Goal: Task Accomplishment & Management: Manage account settings

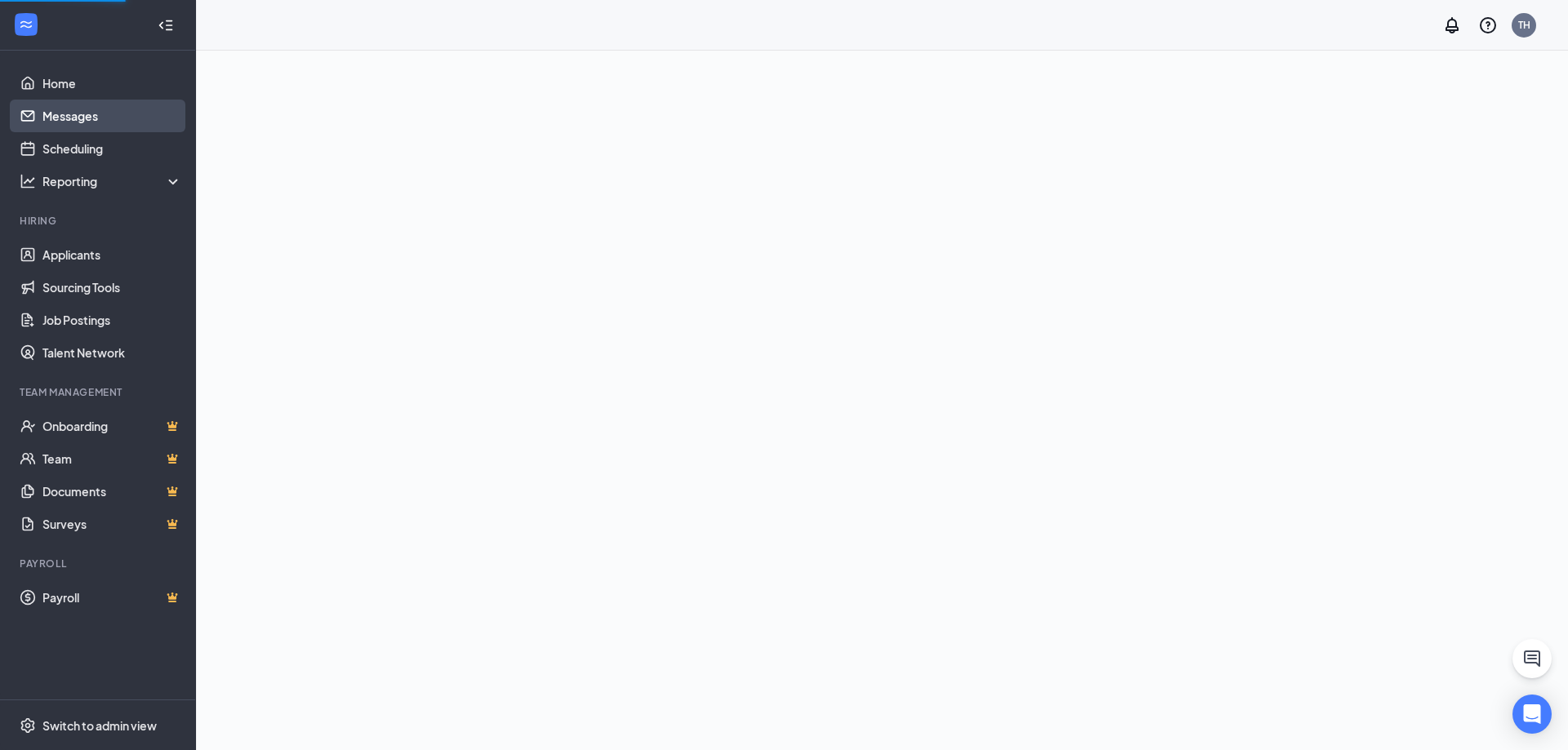
click at [97, 111] on link "Messages" at bounding box center [112, 116] width 139 height 32
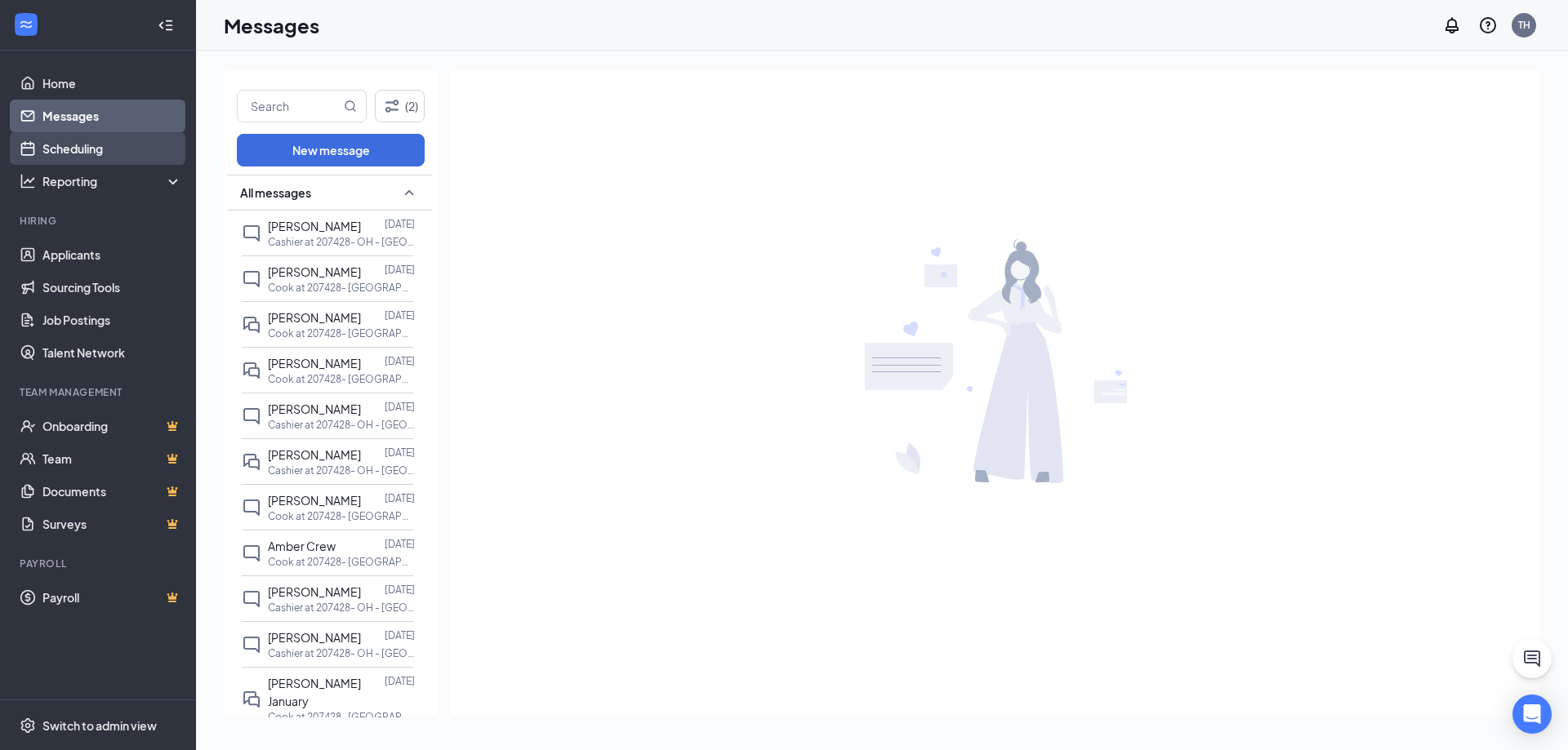
click at [97, 143] on link "Scheduling" at bounding box center [112, 149] width 139 height 32
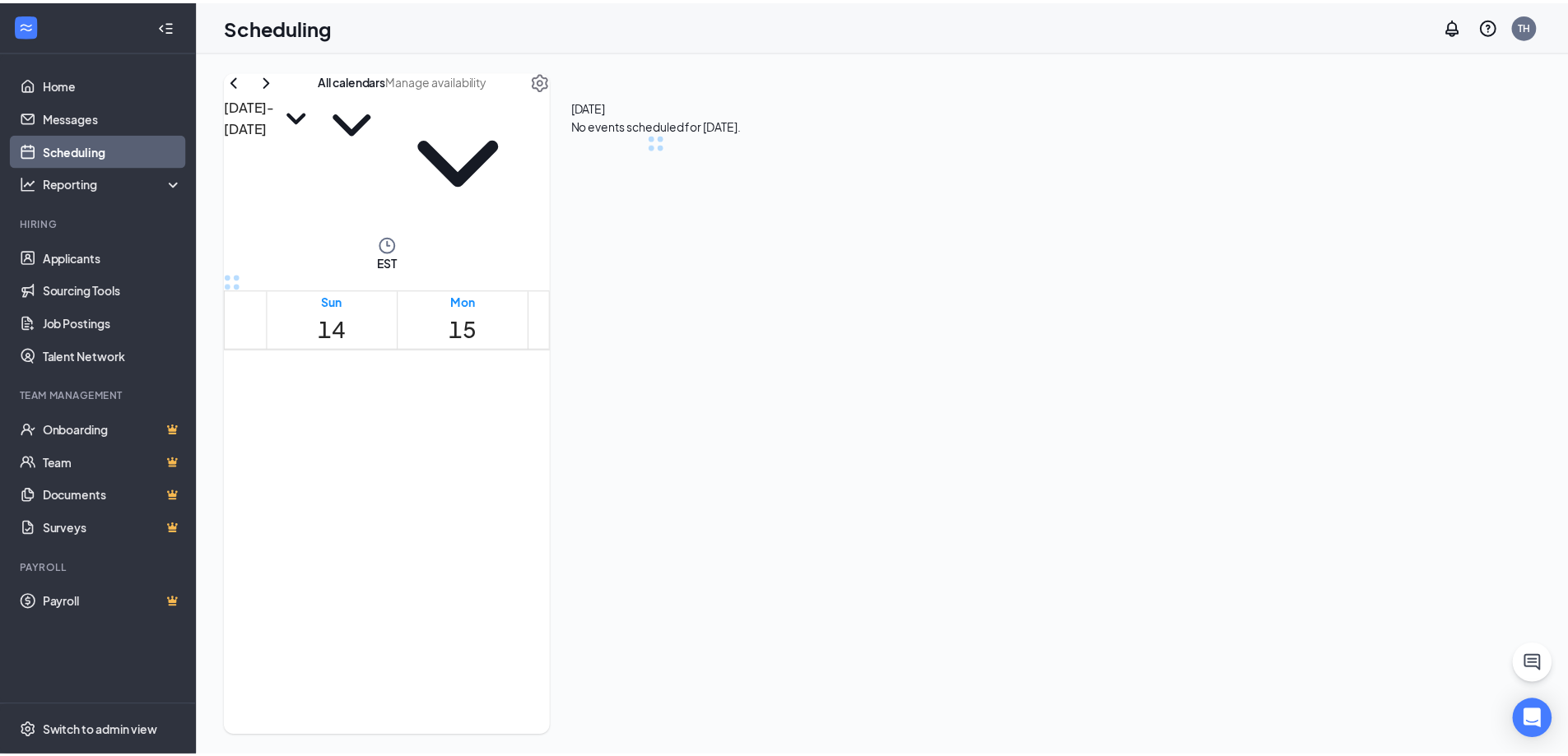
scroll to position [809, 0]
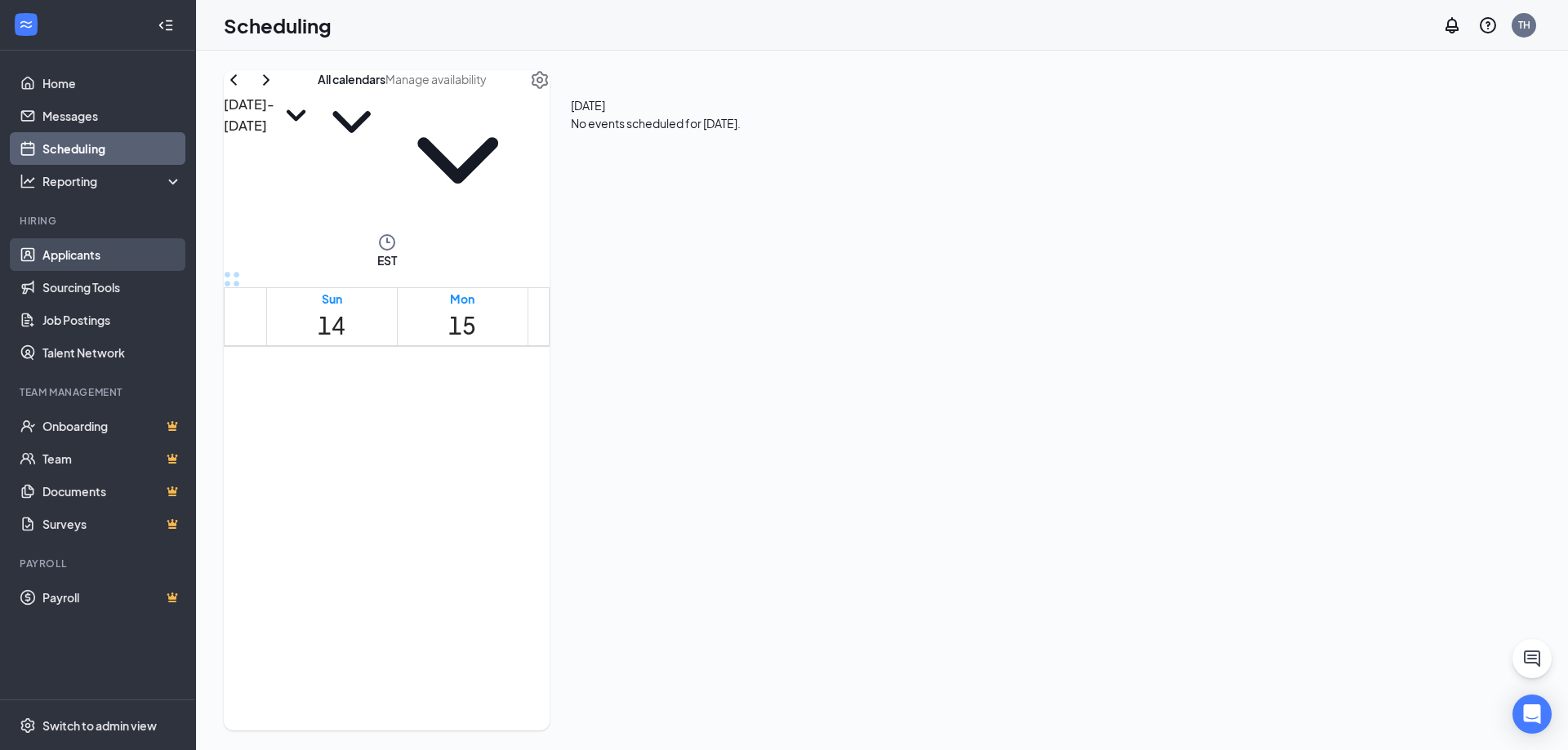
click at [88, 247] on link "Applicants" at bounding box center [112, 254] width 139 height 32
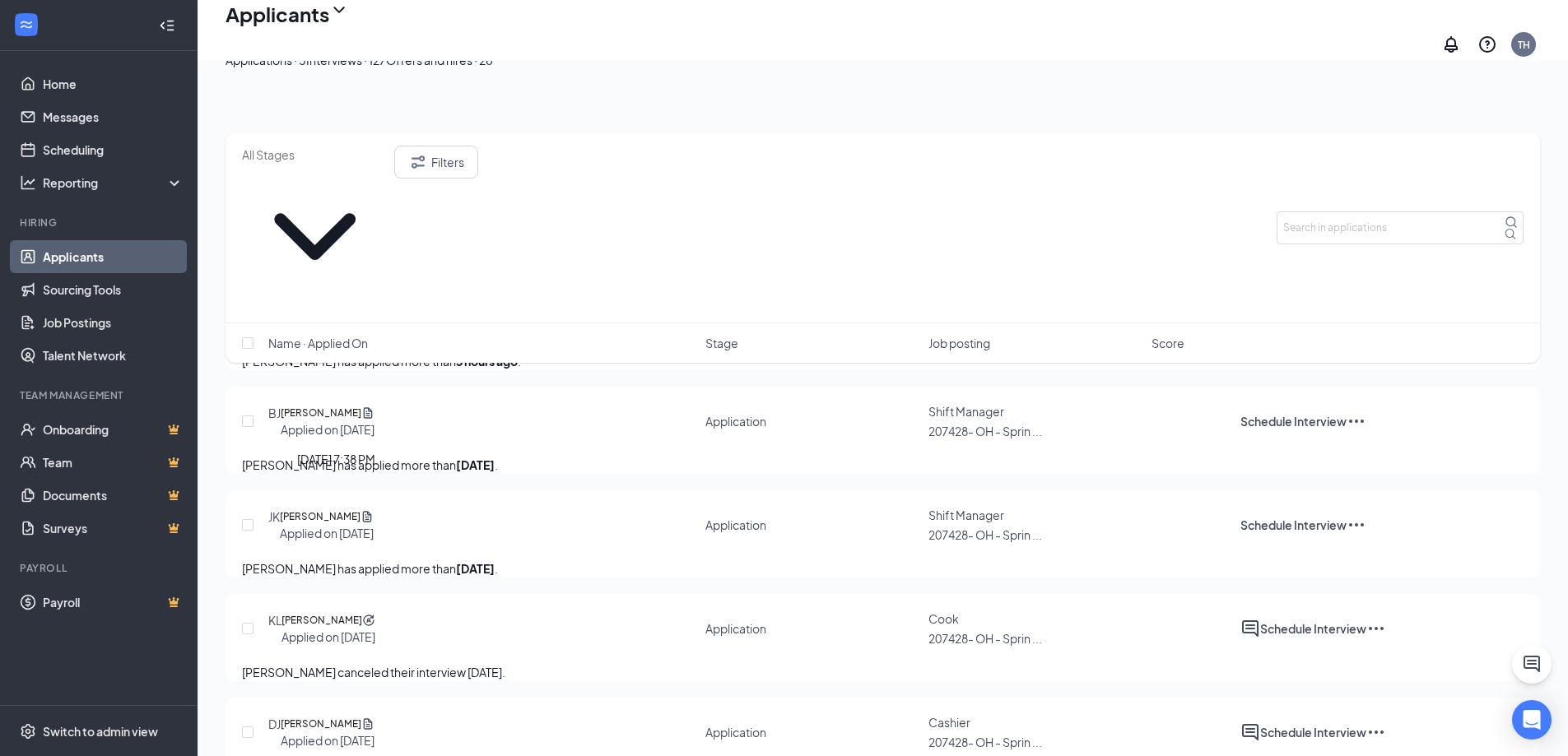
scroll to position [209, 0]
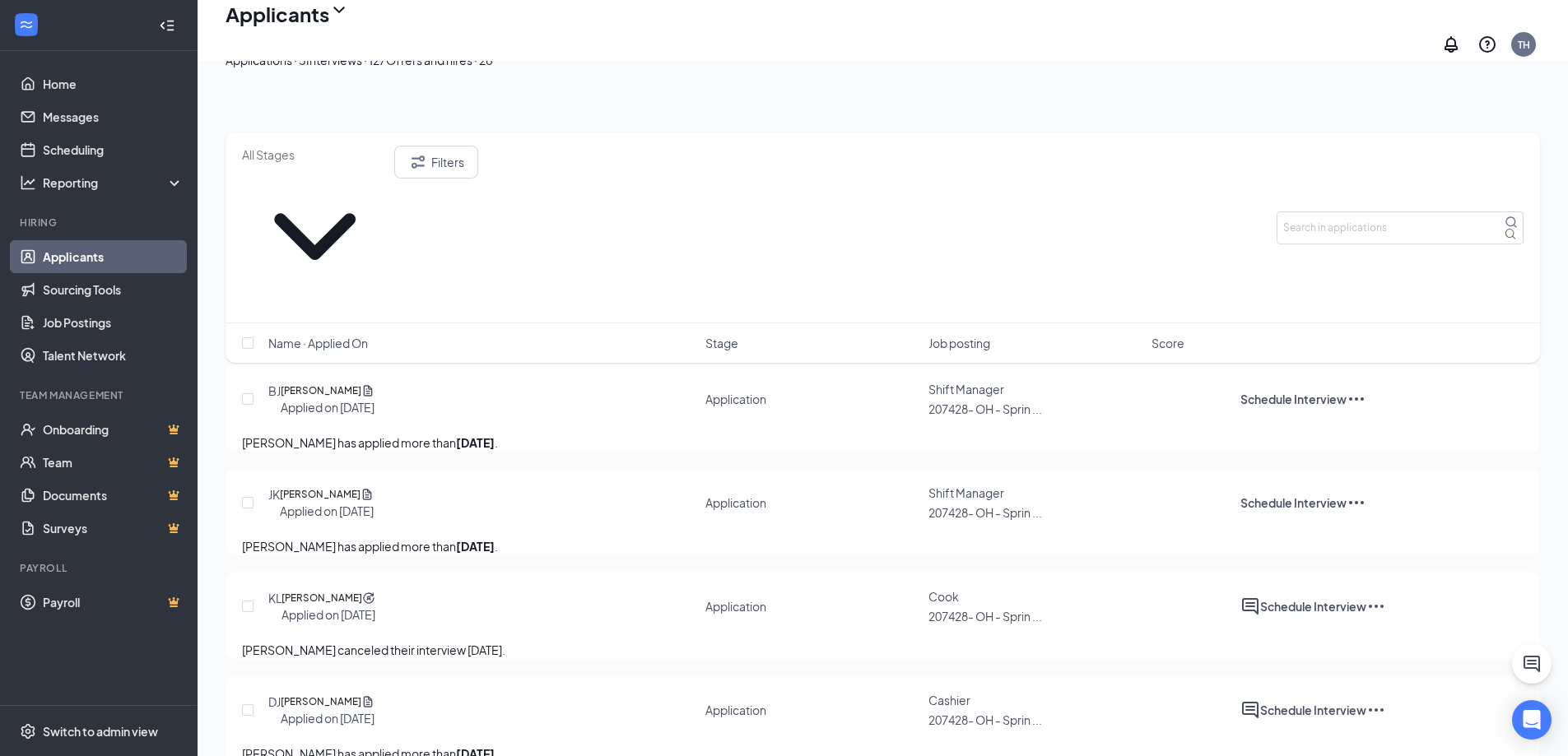
click at [386, 69] on div "Interviews · 127" at bounding box center [346, 60] width 80 height 18
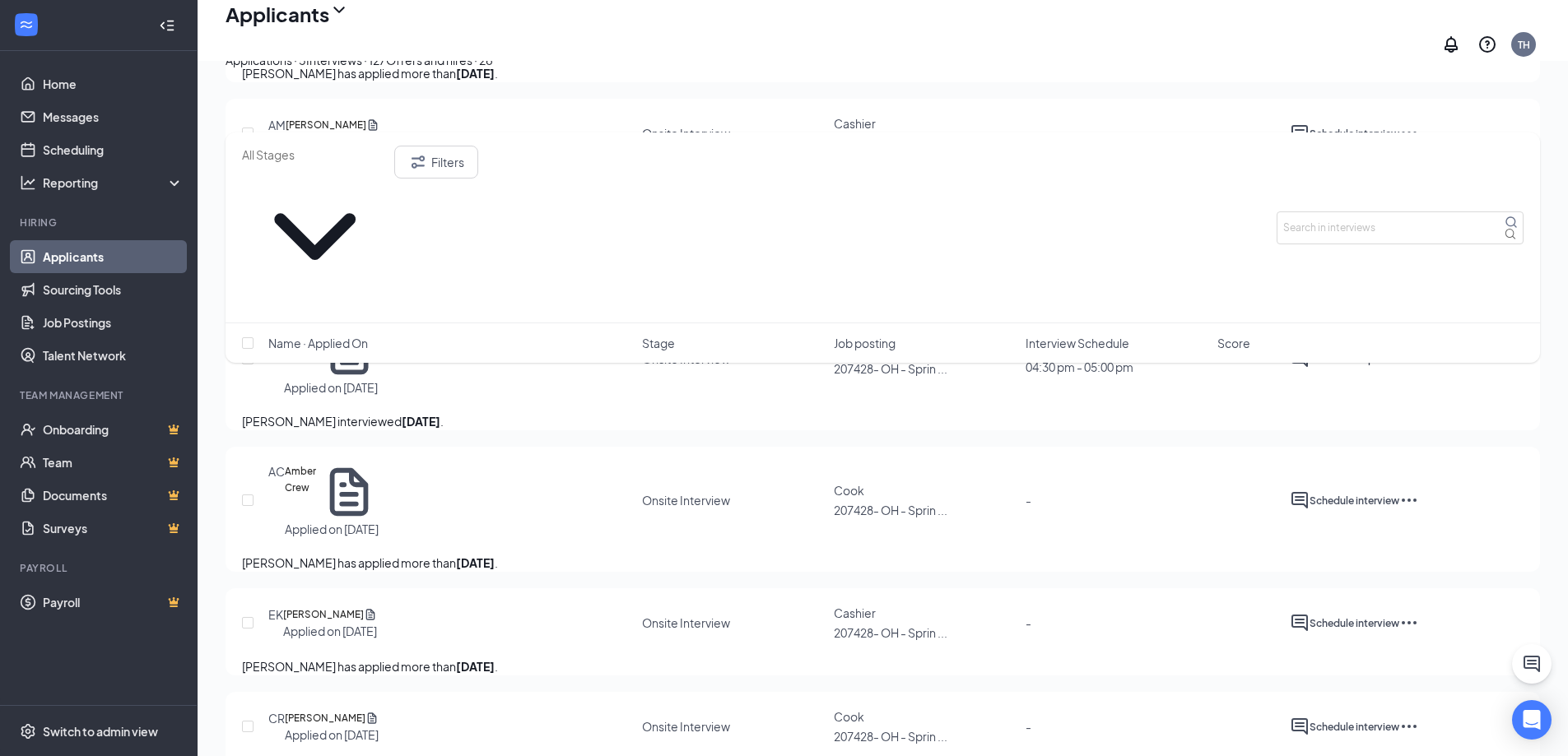
scroll to position [1234, 0]
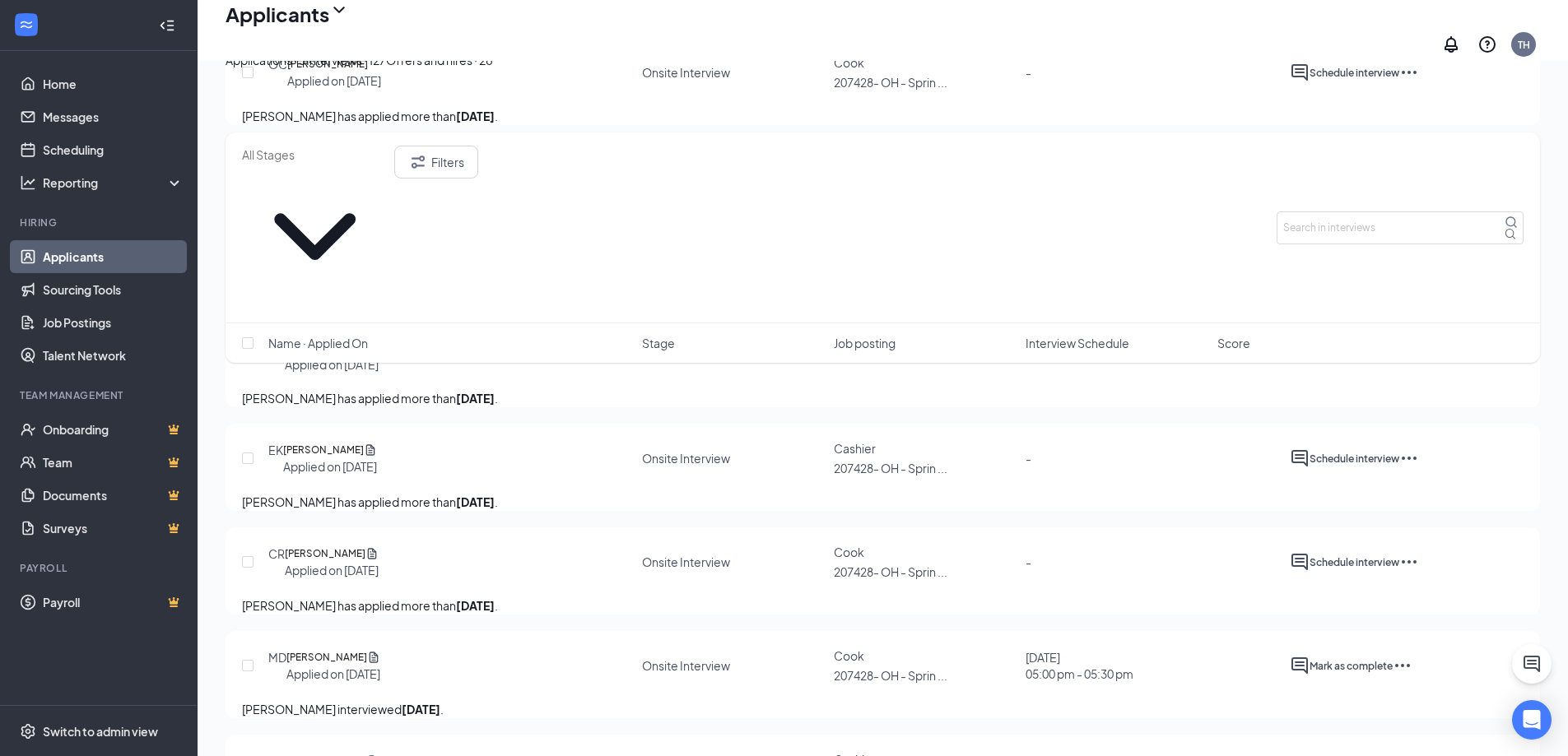
click at [493, 69] on div "Offers and hires · 28" at bounding box center [439, 60] width 107 height 18
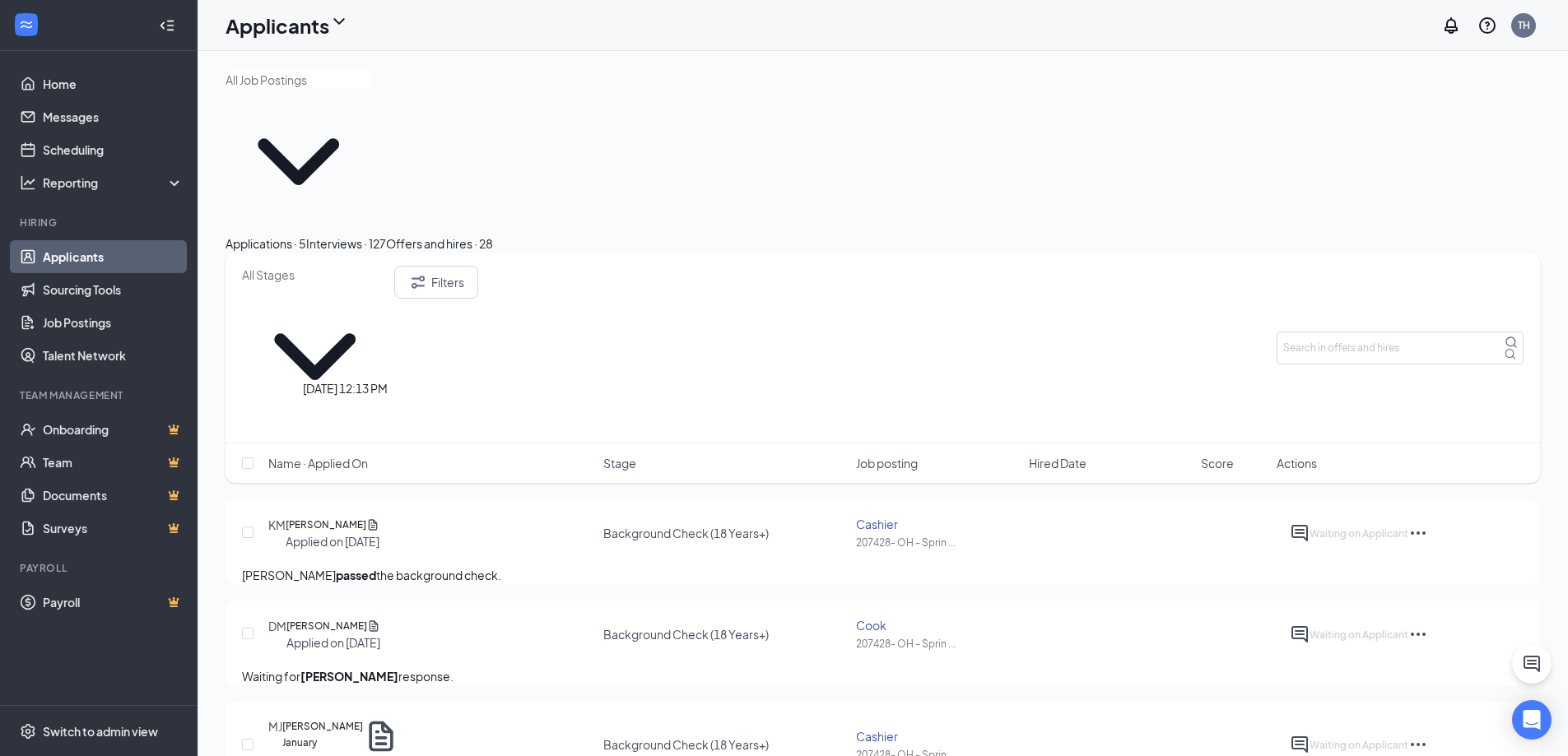
click at [366, 517] on h5 "[PERSON_NAME]" at bounding box center [326, 524] width 81 height 16
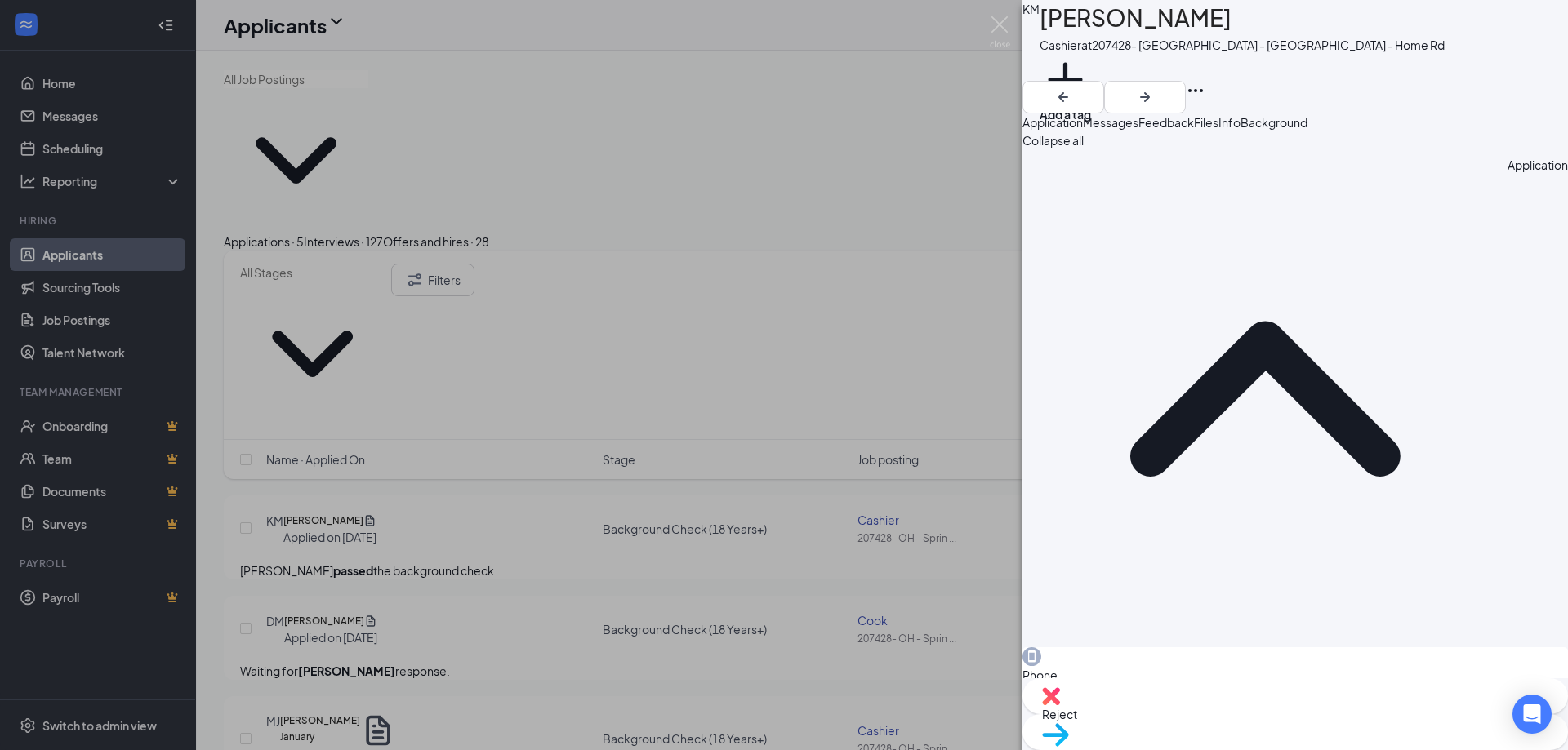
click at [1193, 130] on span "Feedback" at bounding box center [1166, 122] width 55 height 14
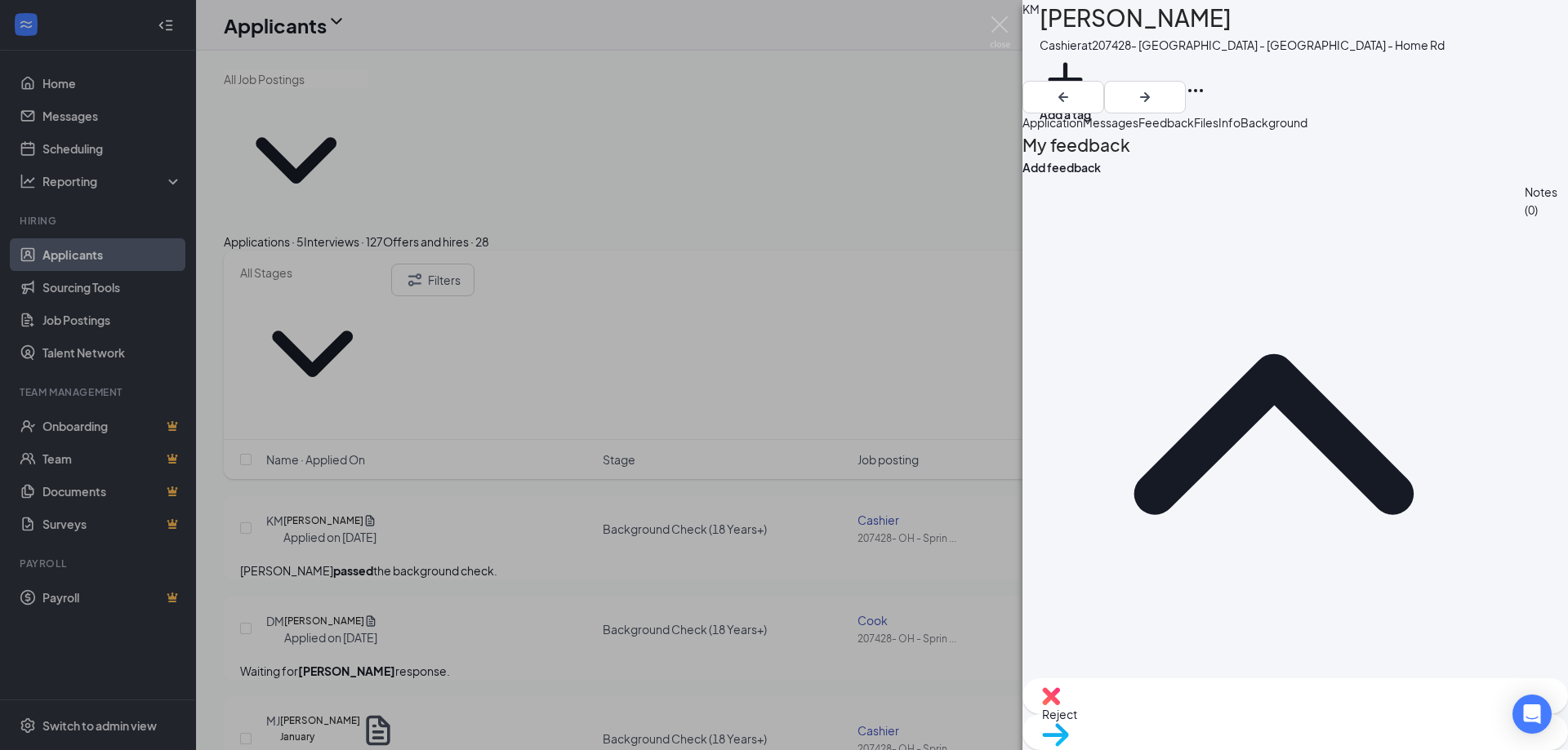
click at [1138, 130] on span "Messages" at bounding box center [1110, 122] width 55 height 14
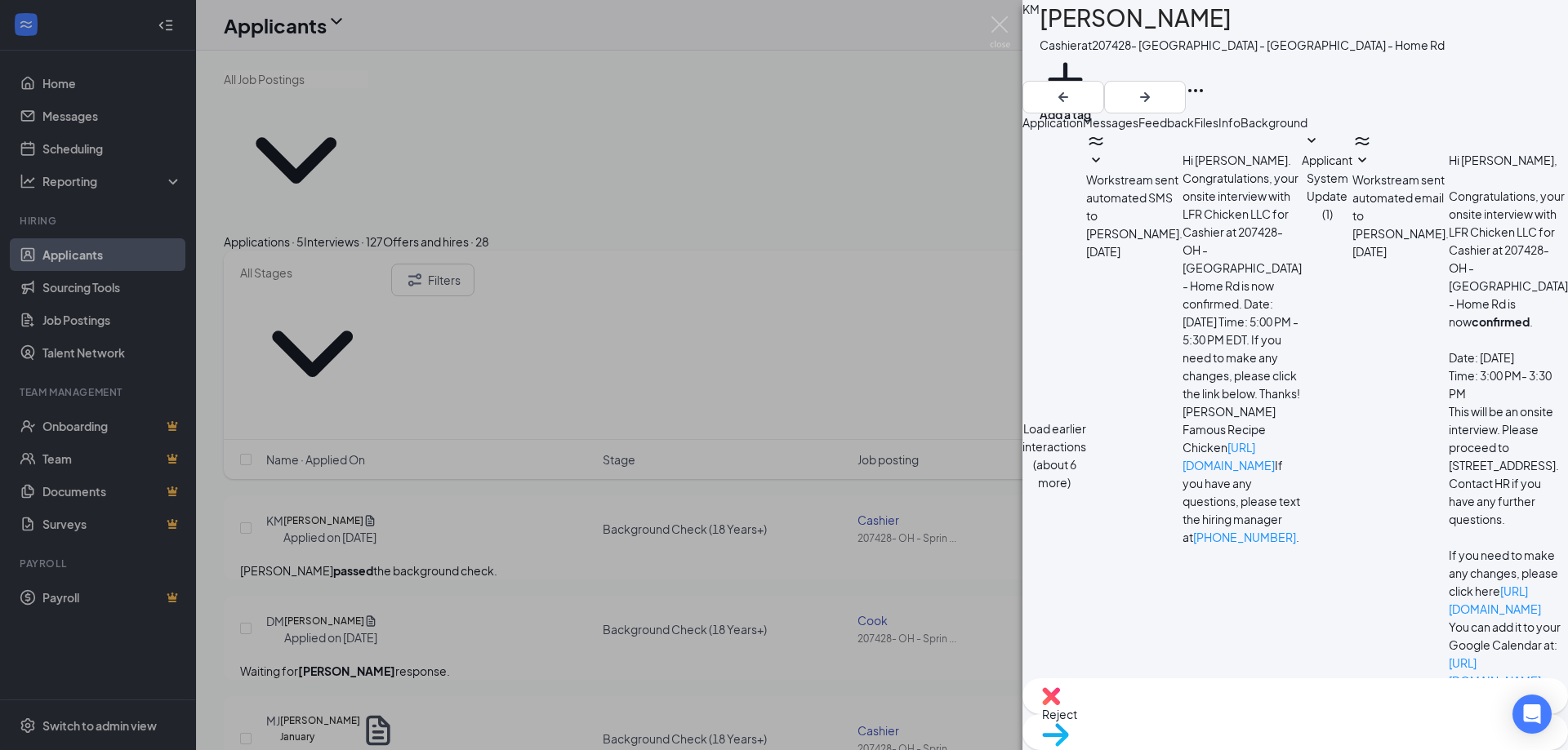
scroll to position [328, 0]
click at [1218, 132] on button "Files" at bounding box center [1206, 122] width 25 height 18
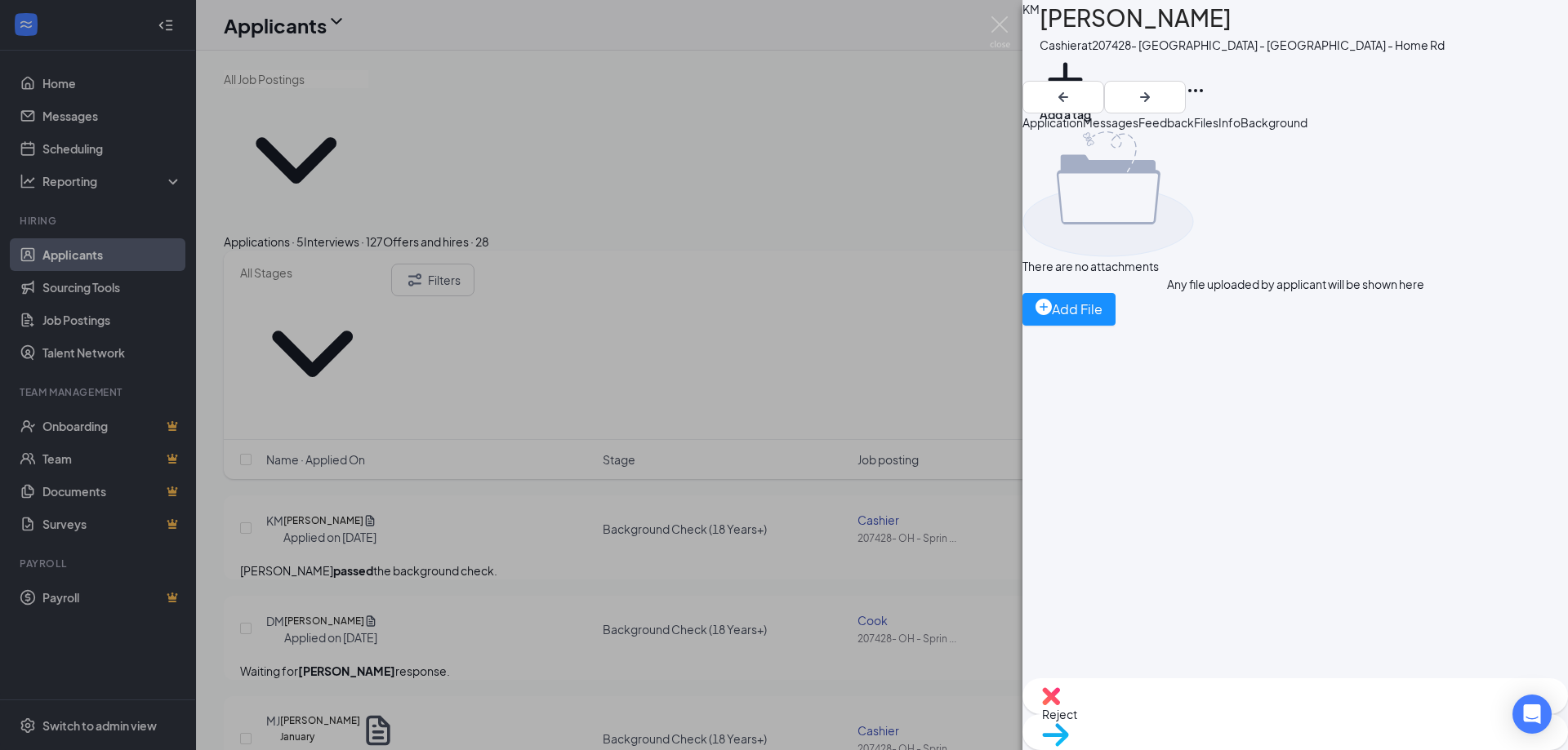
click at [1240, 129] on button "Info" at bounding box center [1229, 122] width 22 height 18
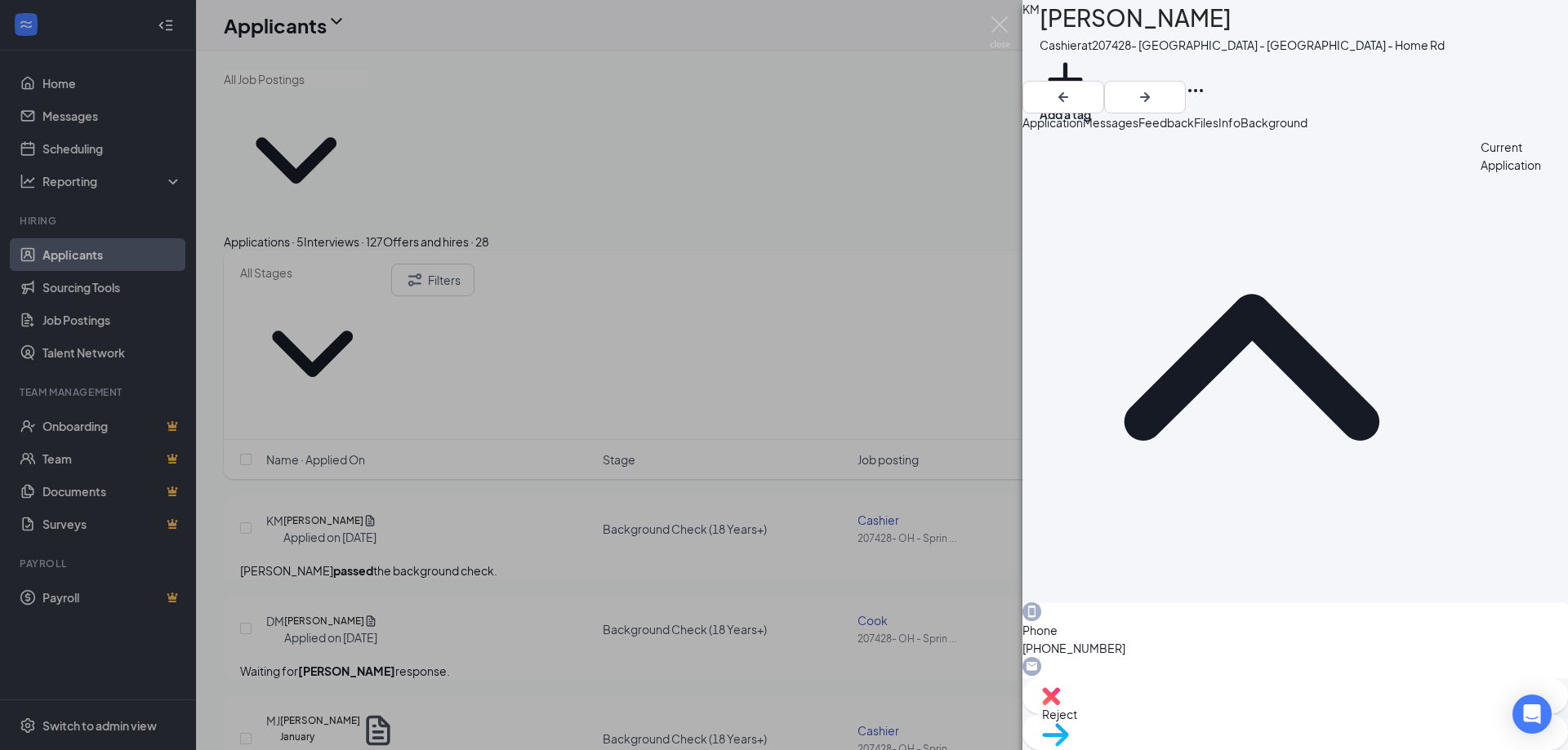
click at [1566, 129] on div "Application Messages Feedback Files Info Background" at bounding box center [1295, 122] width 545 height 18
click at [1308, 130] on span "Background" at bounding box center [1273, 122] width 67 height 14
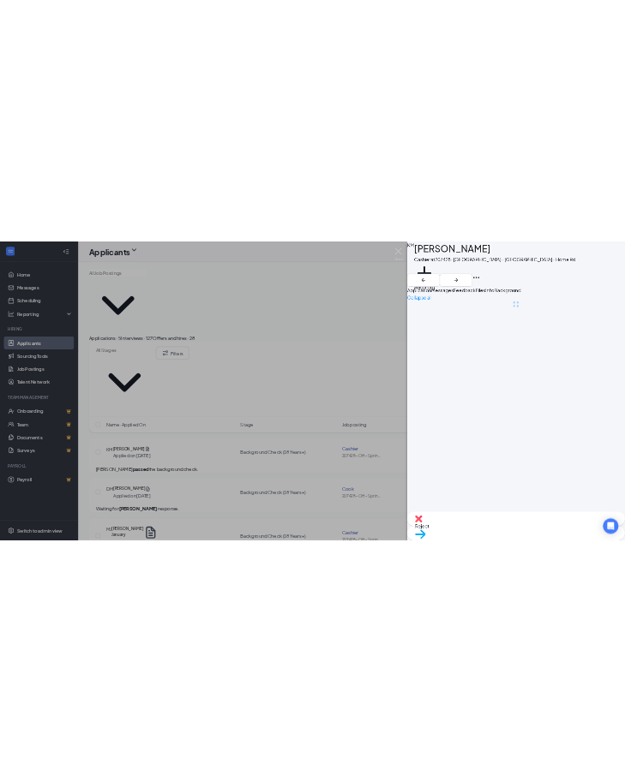
scroll to position [0, 70]
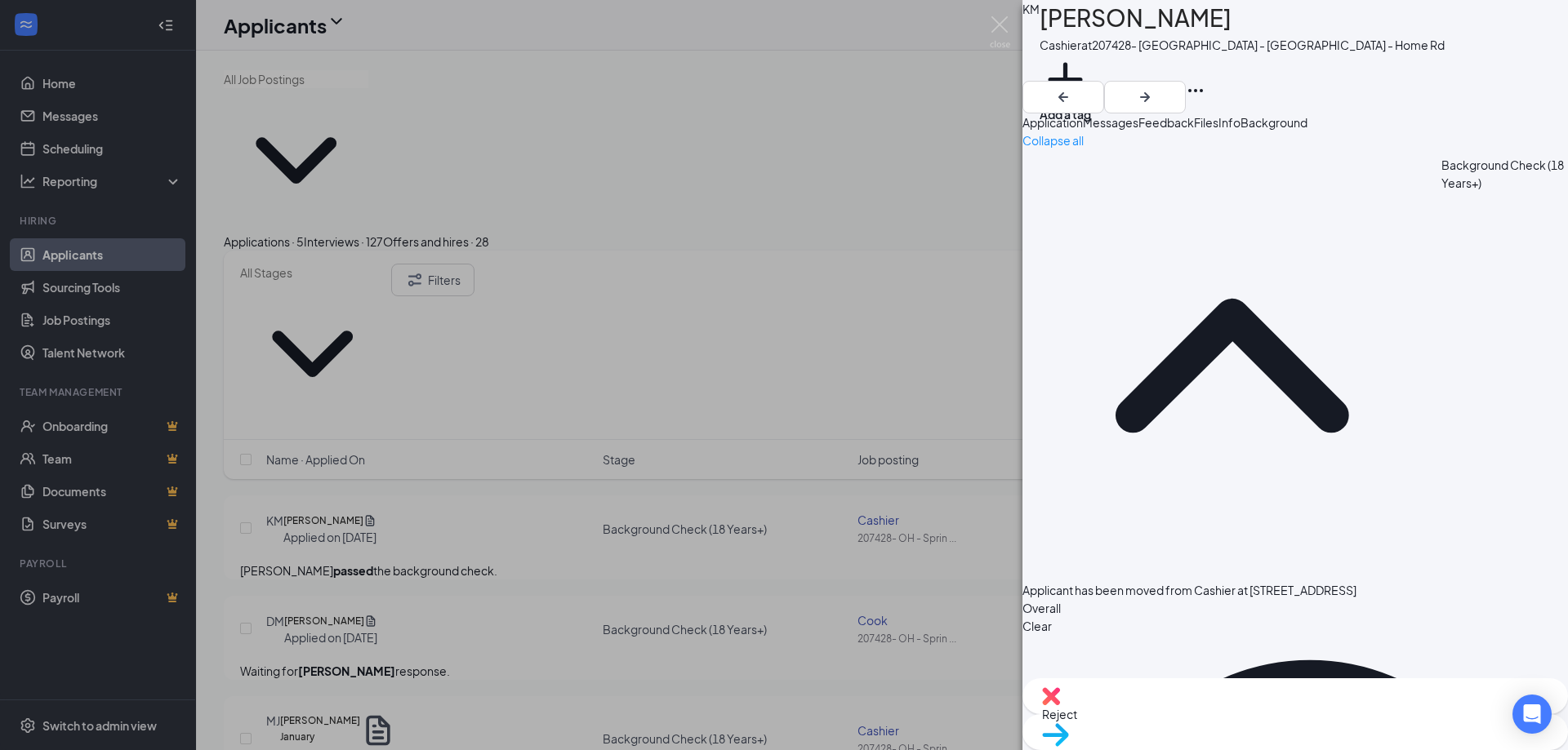
click at [784, 113] on div "KM [PERSON_NAME] [PERSON_NAME] at 207428- [GEOGRAPHIC_DATA] - [GEOGRAPHIC_DATA]…" at bounding box center [784, 375] width 1568 height 750
